Goal: Task Accomplishment & Management: Manage account settings

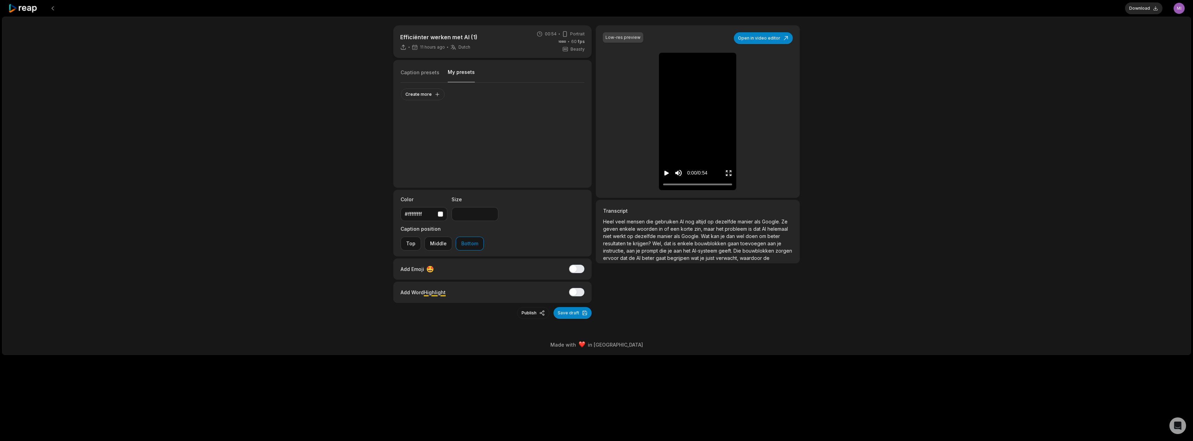
click at [451, 74] on button "My presets" at bounding box center [461, 76] width 27 height 14
click at [431, 96] on button "Create more" at bounding box center [423, 94] width 44 height 12
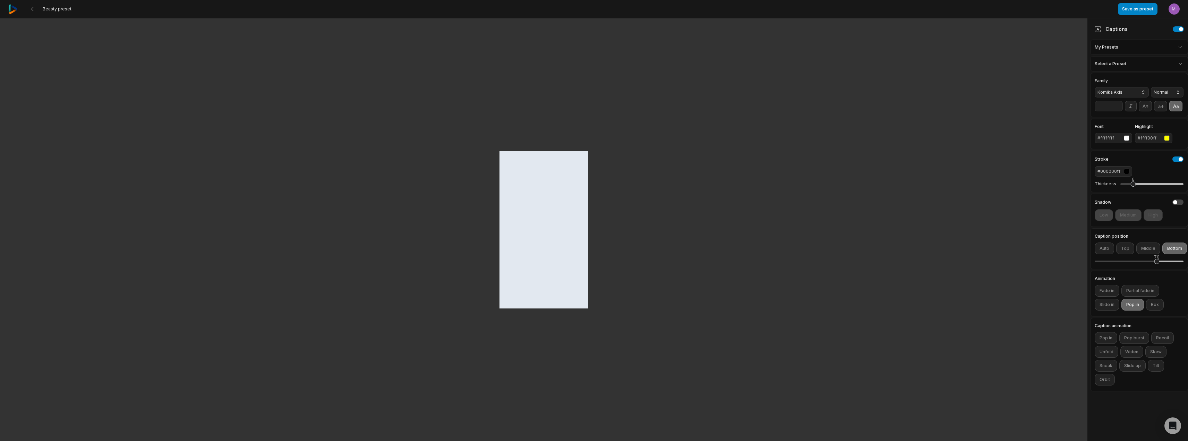
click at [1119, 64] on html "Pricebuddy by promojagers NaN/NaN/NaN Hide [DOMAIN_NAME] Beasty preset Save as …" at bounding box center [594, 220] width 1188 height 441
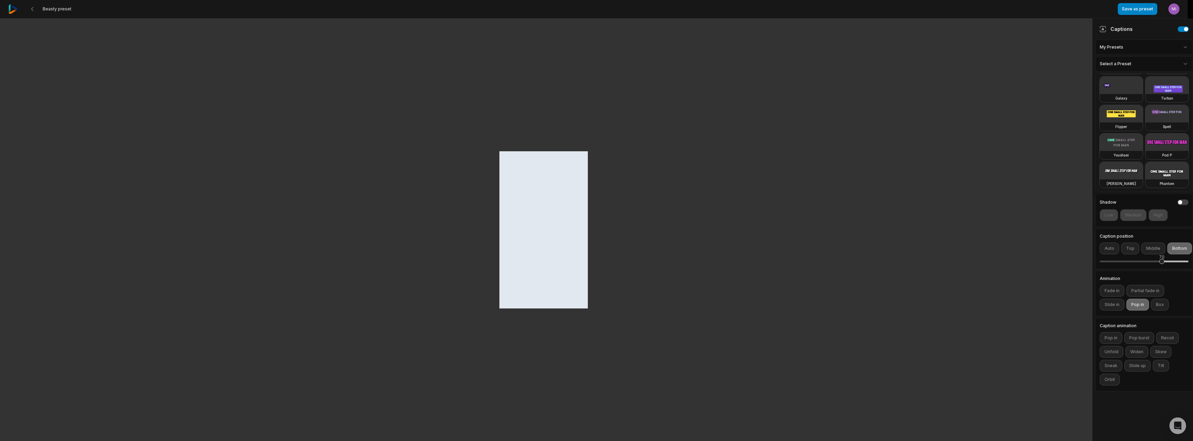
scroll to position [456, 0]
click at [1133, 162] on video at bounding box center [1120, 170] width 43 height 17
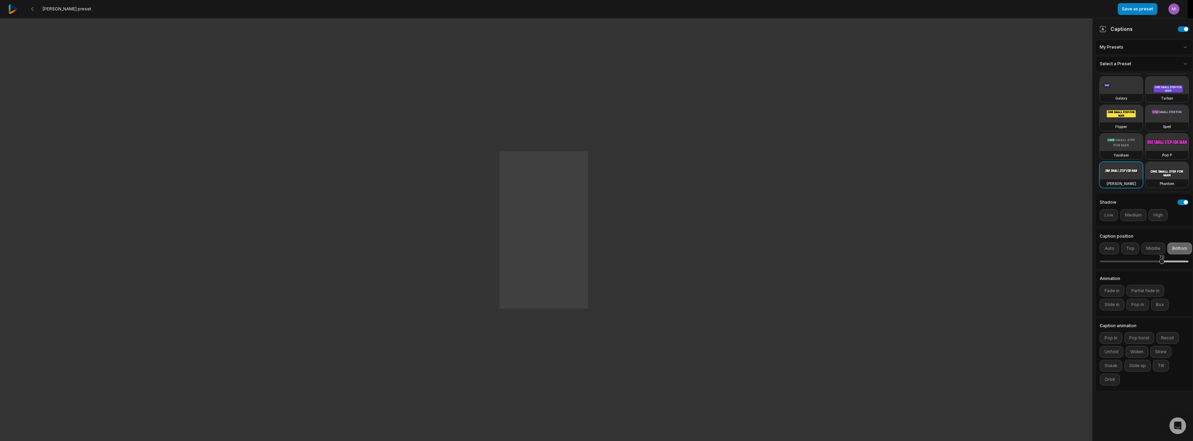
click at [1044, 221] on html "Pricebuddy by promojagers NaN/NaN/NaN Hide [DOMAIN_NAME] [PERSON_NAME] preset S…" at bounding box center [596, 220] width 1193 height 441
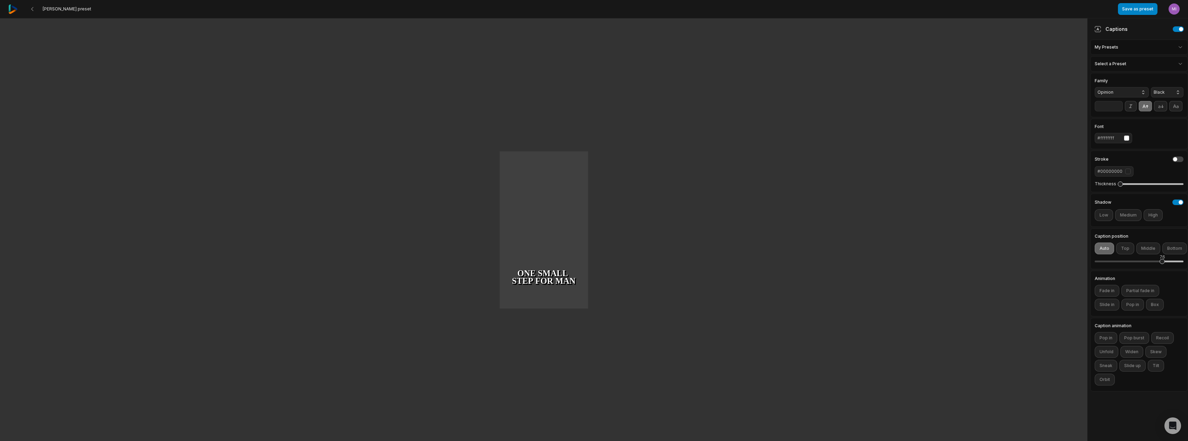
drag, startPoint x: 1157, startPoint y: 264, endPoint x: 1162, endPoint y: 265, distance: 4.7
click at [1162, 265] on div "76" at bounding box center [1138, 261] width 89 height 15
click at [1172, 254] on div "87" at bounding box center [1138, 261] width 89 height 15
click at [1167, 244] on button "Bottom" at bounding box center [1174, 248] width 25 height 12
click at [1117, 104] on input "**" at bounding box center [1108, 106] width 28 height 10
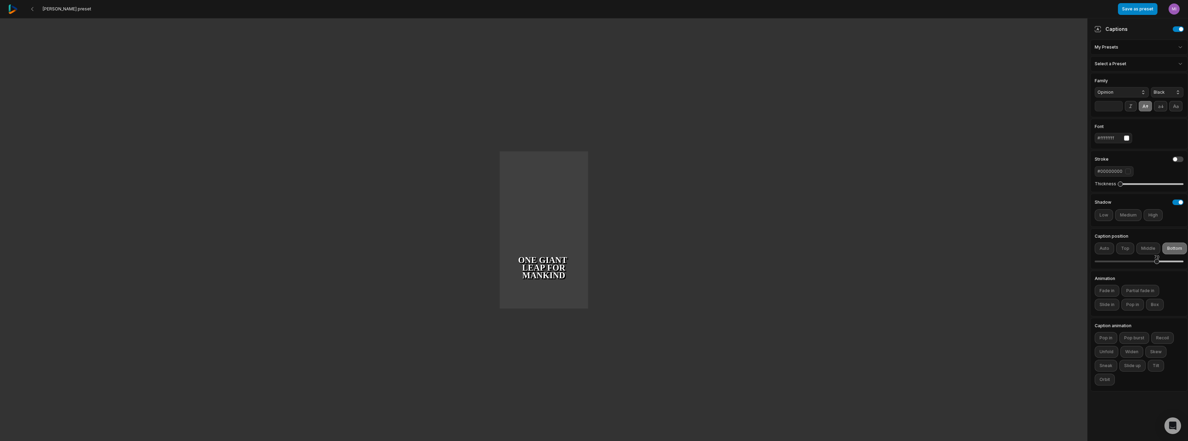
click at [1117, 104] on input "**" at bounding box center [1108, 106] width 28 height 10
click at [1118, 105] on input "**" at bounding box center [1108, 106] width 28 height 10
type input "**"
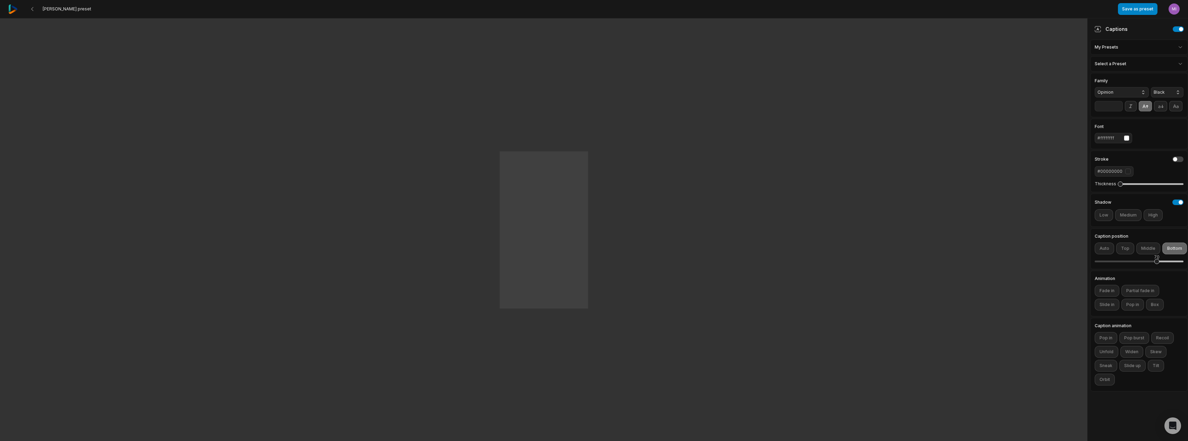
click at [1118, 105] on input "**" at bounding box center [1108, 106] width 28 height 10
click at [1107, 338] on button "Pop in" at bounding box center [1105, 338] width 23 height 12
click at [1126, 339] on button "Pop burst" at bounding box center [1134, 338] width 30 height 12
click at [1159, 340] on button "Recoil" at bounding box center [1162, 338] width 23 height 12
click at [1112, 354] on button "Unfold" at bounding box center [1106, 352] width 24 height 12
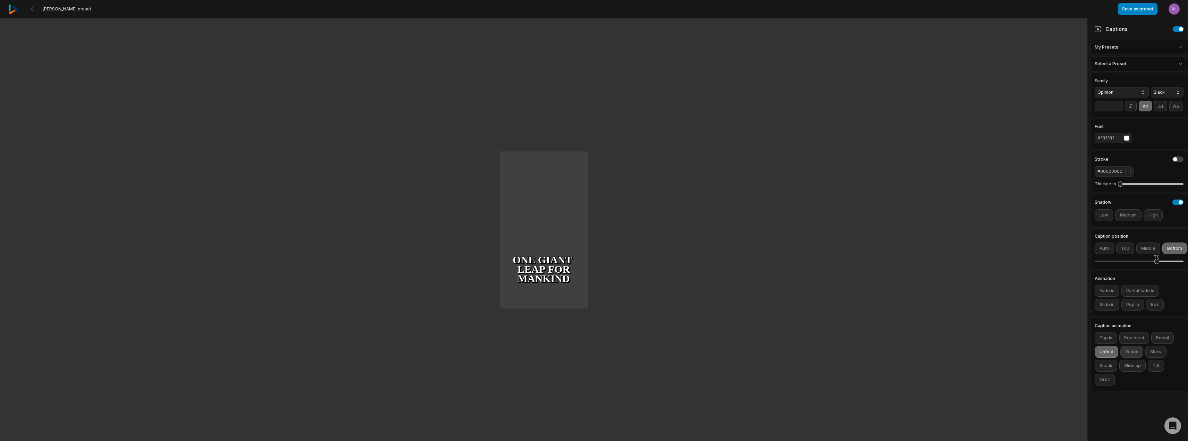
click at [1131, 356] on button "Widen" at bounding box center [1131, 352] width 23 height 12
click at [1149, 351] on button "Skew" at bounding box center [1155, 352] width 21 height 12
click at [1157, 352] on button "Skew" at bounding box center [1155, 352] width 21 height 12
click at [1143, 12] on button "Save as preset" at bounding box center [1137, 9] width 40 height 12
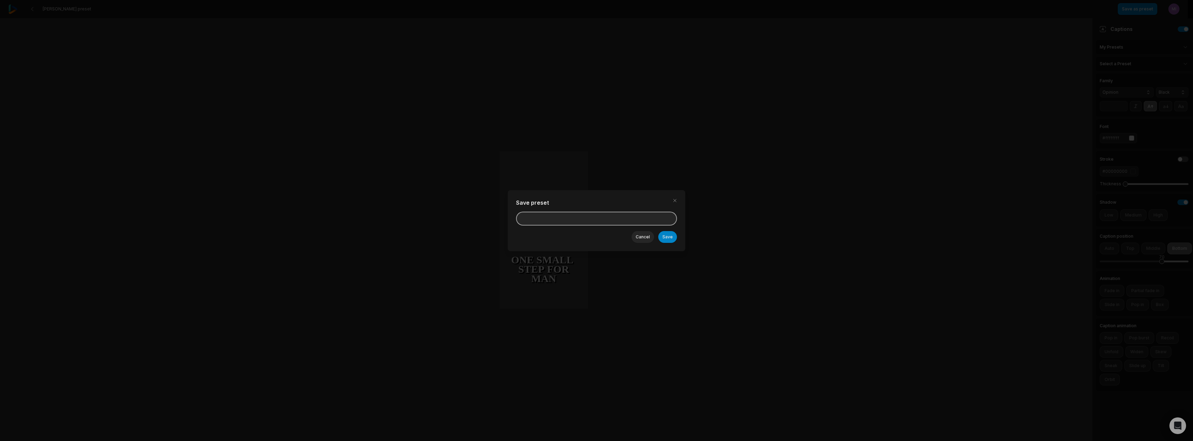
click at [640, 217] on input at bounding box center [596, 218] width 161 height 14
type input "**********"
click at [674, 237] on button "Save" at bounding box center [667, 237] width 19 height 12
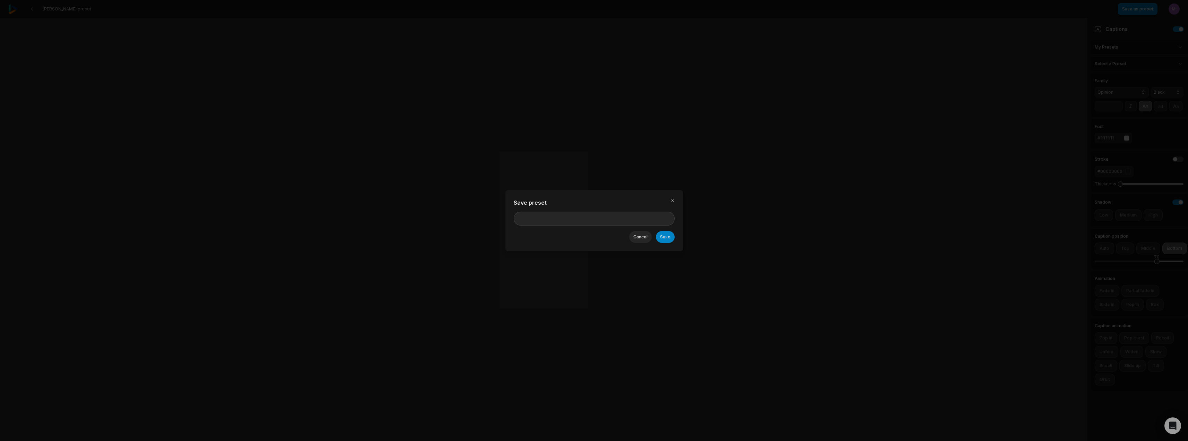
type input "**"
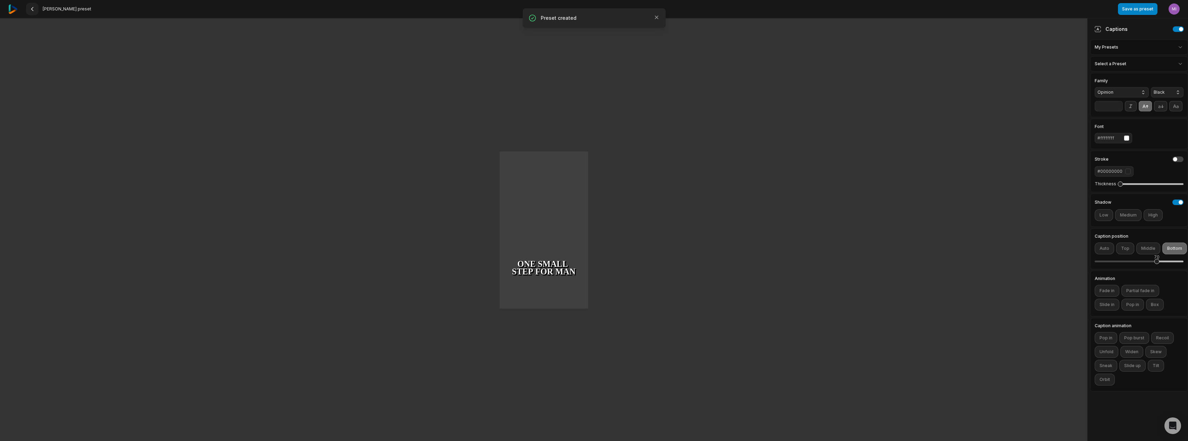
click at [33, 9] on icon at bounding box center [32, 9] width 6 height 6
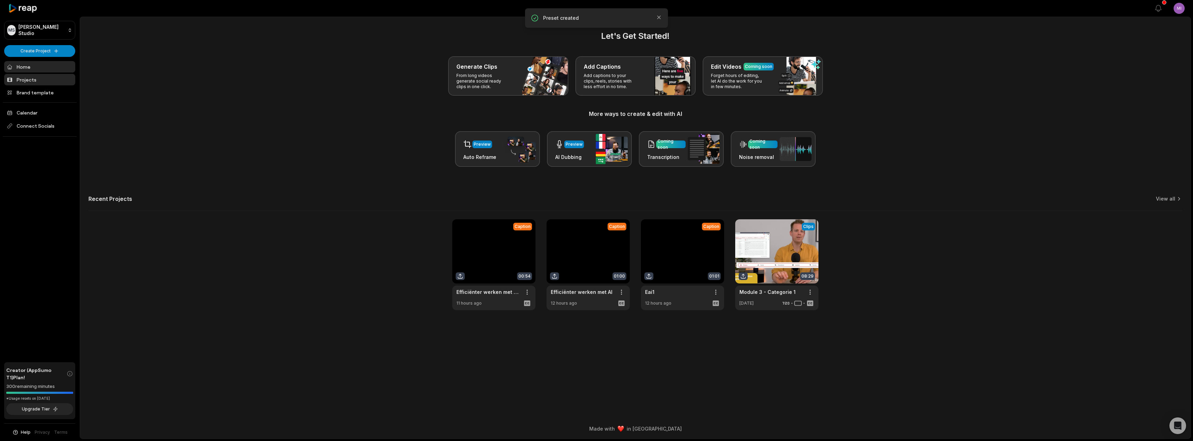
click at [34, 81] on link "Projects" at bounding box center [39, 79] width 71 height 11
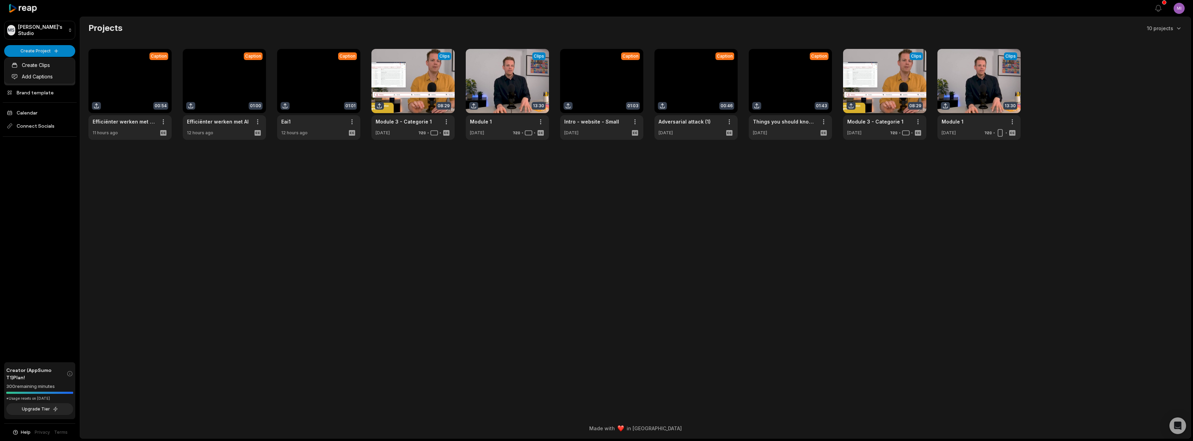
click at [35, 146] on html "Pricebuddy by promojagers NaN/NaN/NaN Hide [DOMAIN_NAME] MS [PERSON_NAME]'s Stu…" at bounding box center [596, 220] width 1193 height 441
click at [36, 94] on link "Brand template" at bounding box center [39, 92] width 71 height 11
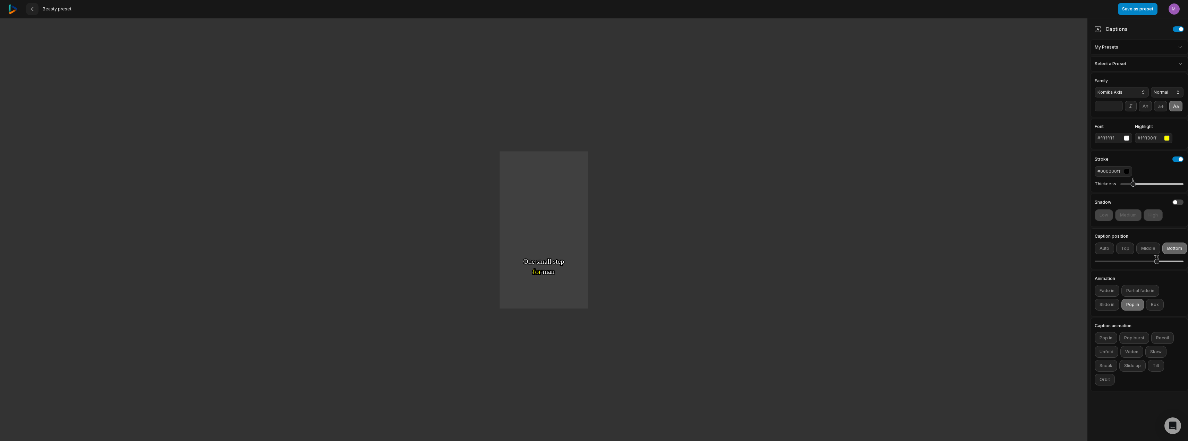
click at [32, 10] on icon at bounding box center [32, 9] width 6 height 6
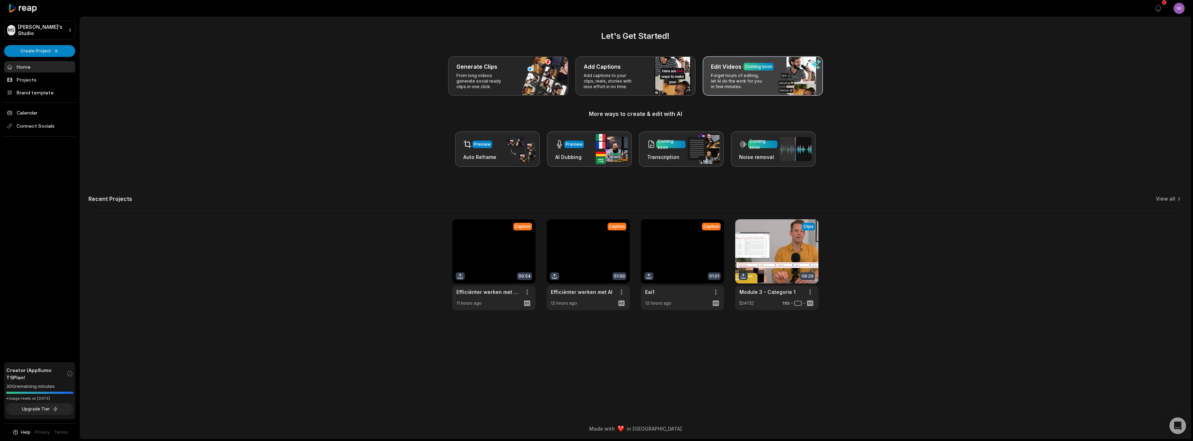
click at [738, 84] on p "Forget hours of editing, let AI do the work for you in few minutes." at bounding box center [738, 81] width 54 height 17
click at [767, 85] on div "Edit Videos Coming soon Forget hours of editing, let AI do the work for you in …" at bounding box center [762, 76] width 120 height 40
click at [726, 87] on p "Forget hours of editing, let AI do the work for you in few minutes." at bounding box center [738, 81] width 54 height 17
click at [724, 87] on p "Forget hours of editing, let AI do the work for you in few minutes." at bounding box center [738, 81] width 54 height 17
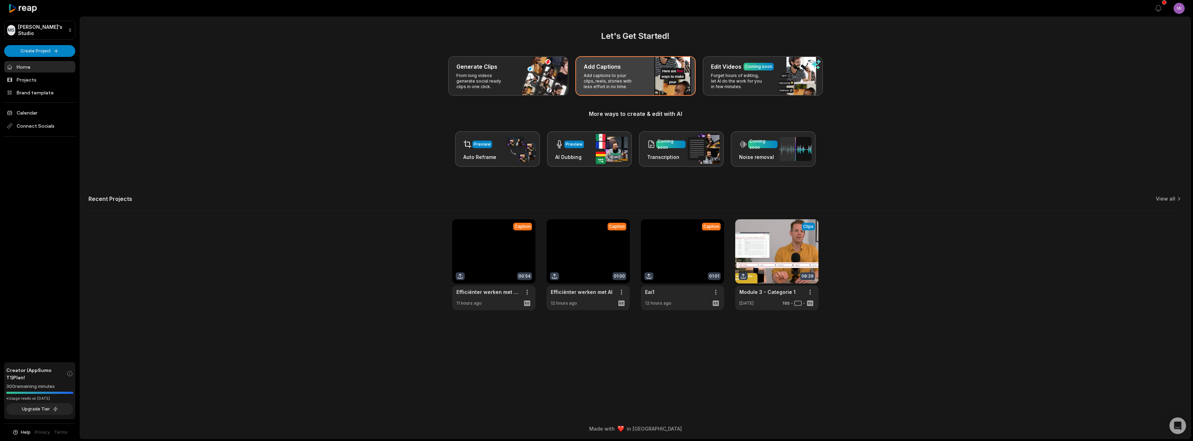
click at [642, 83] on div "Add Captions Add captions to your clips, reels, stories with less effort in no …" at bounding box center [635, 76] width 120 height 40
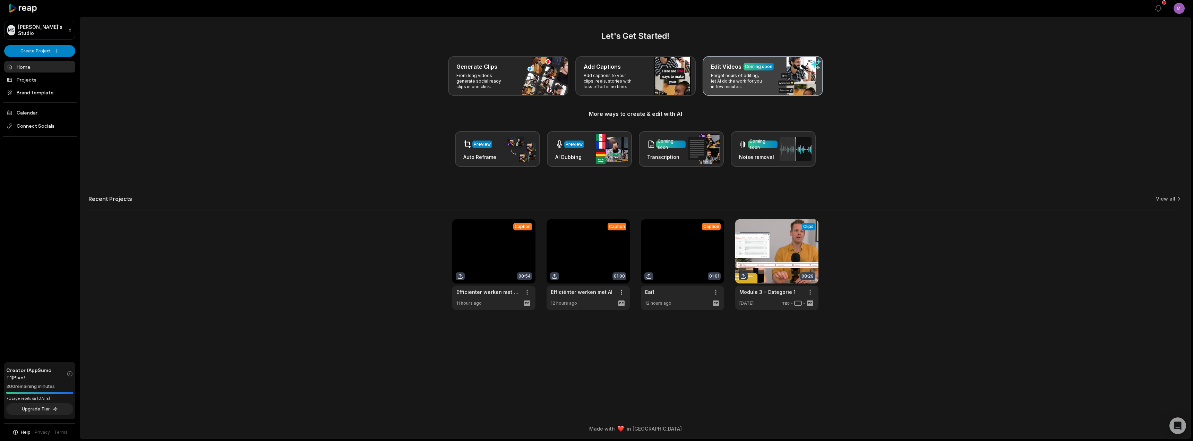
click at [737, 79] on p "Forget hours of editing, let AI do the work for you in few minutes." at bounding box center [738, 81] width 54 height 17
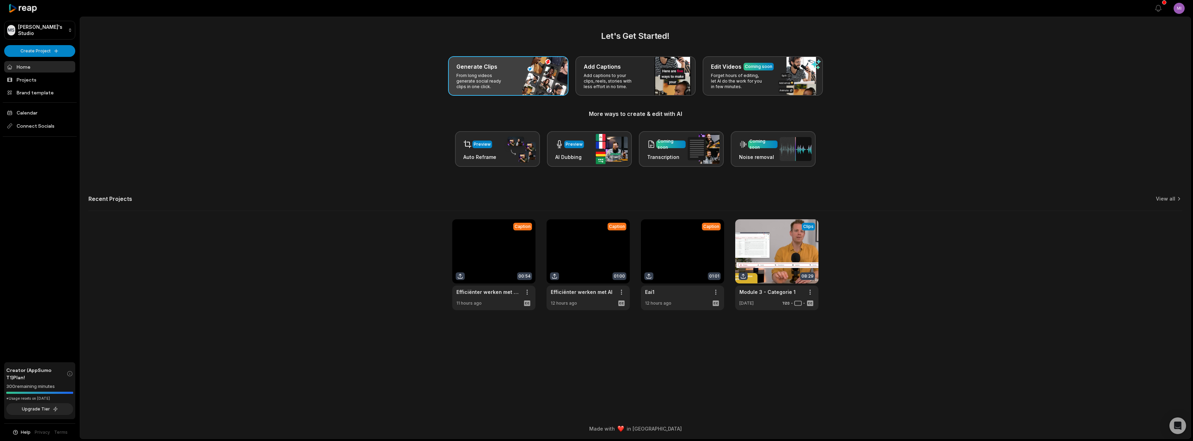
click at [508, 76] on p "From long videos generate social ready clips in one click." at bounding box center [483, 81] width 54 height 17
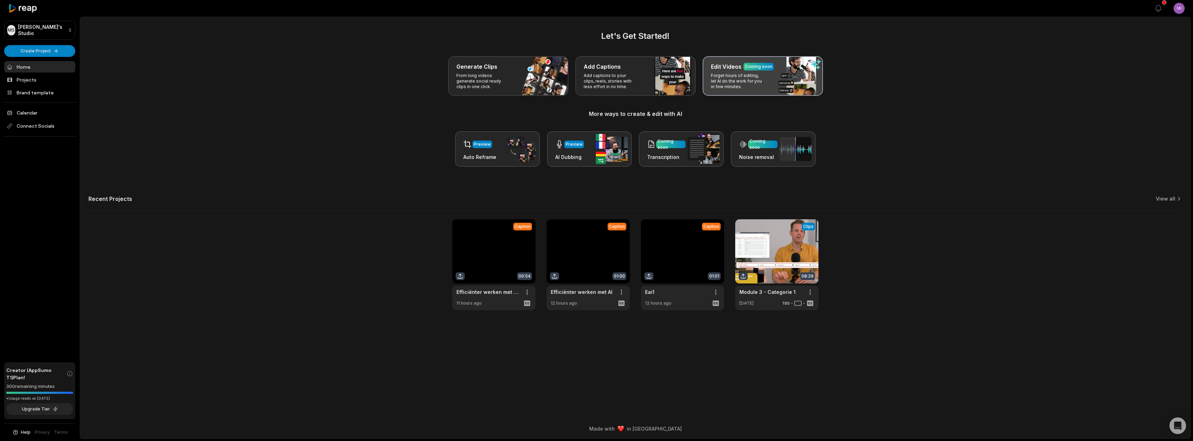
click at [758, 83] on p "Forget hours of editing, let AI do the work for you in few minutes." at bounding box center [738, 81] width 54 height 17
click at [748, 79] on p "Forget hours of editing, let AI do the work for you in few minutes." at bounding box center [738, 81] width 54 height 17
click at [743, 83] on p "Forget hours of editing, let AI do the work for you in few minutes." at bounding box center [738, 81] width 54 height 17
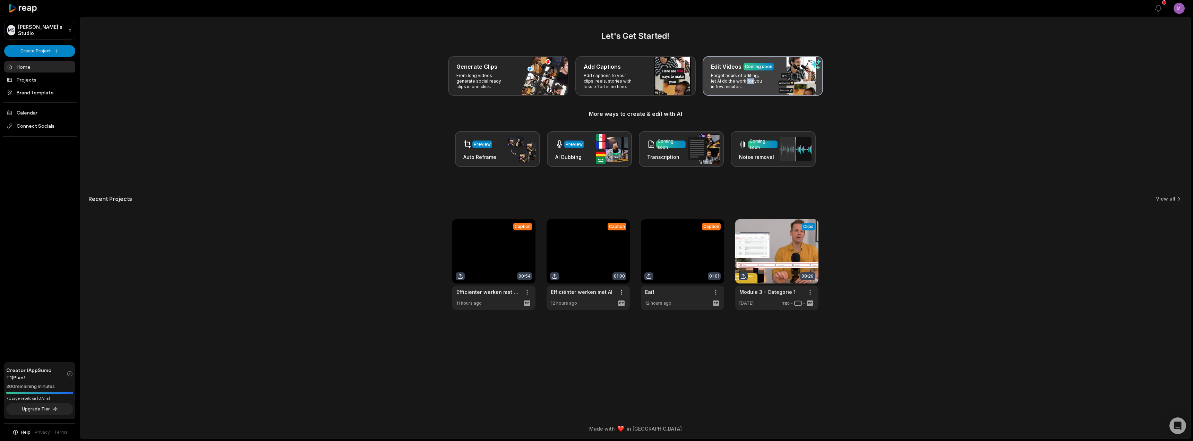
click at [743, 84] on p "Forget hours of editing, let AI do the work for you in few minutes." at bounding box center [738, 81] width 54 height 17
click at [760, 90] on div "Edit Videos Coming soon Forget hours of editing, let AI do the work for you in …" at bounding box center [762, 76] width 120 height 40
click at [1177, 426] on icon "Open Intercom Messenger" at bounding box center [1177, 425] width 8 height 9
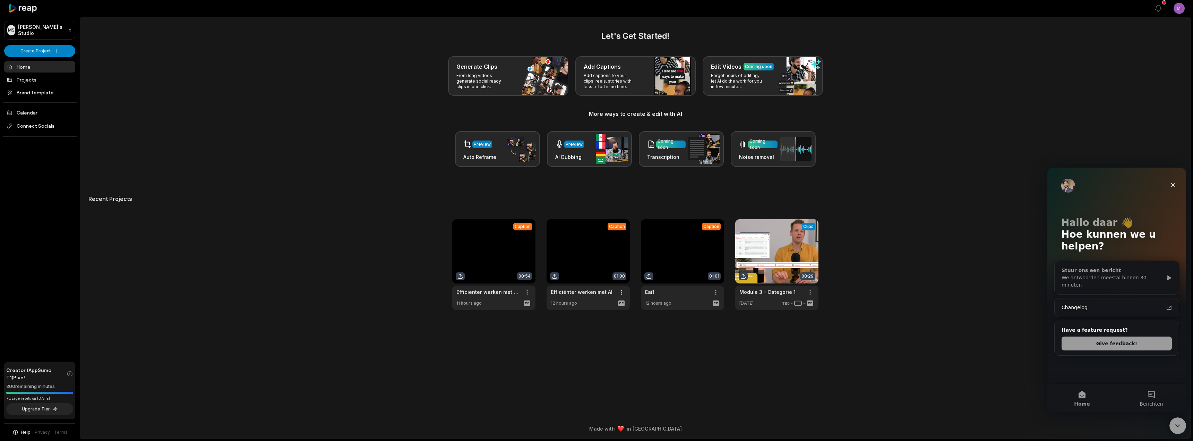
click at [1141, 277] on div "We antwoorden meestal binnen 30 minuten" at bounding box center [1112, 281] width 102 height 15
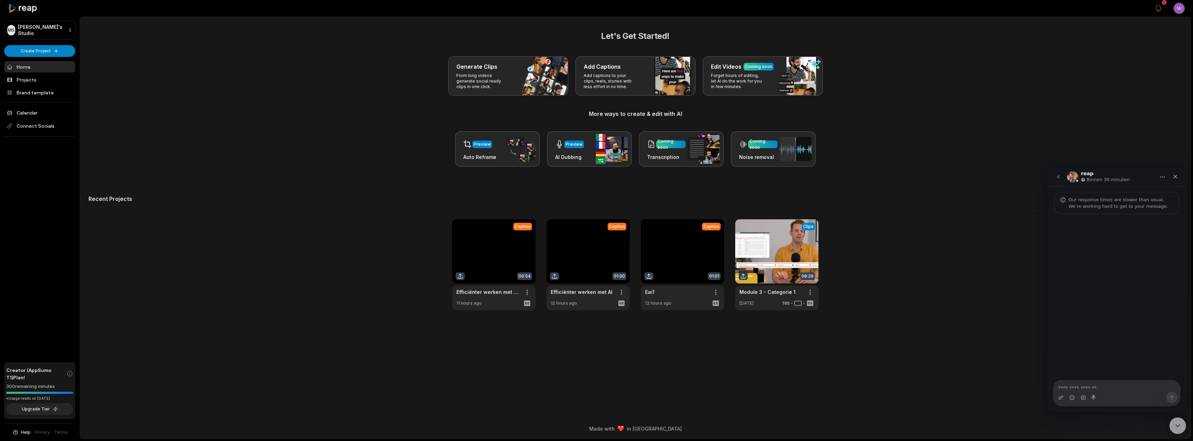
click at [1094, 389] on textarea "Typ een bericht …" at bounding box center [1116, 386] width 127 height 12
type textarea "**********"
click at [961, 329] on main "Let's Get Started! Generate Clips From long videos generate social ready clips …" at bounding box center [635, 218] width 1110 height 402
